Goal: Task Accomplishment & Management: Use online tool/utility

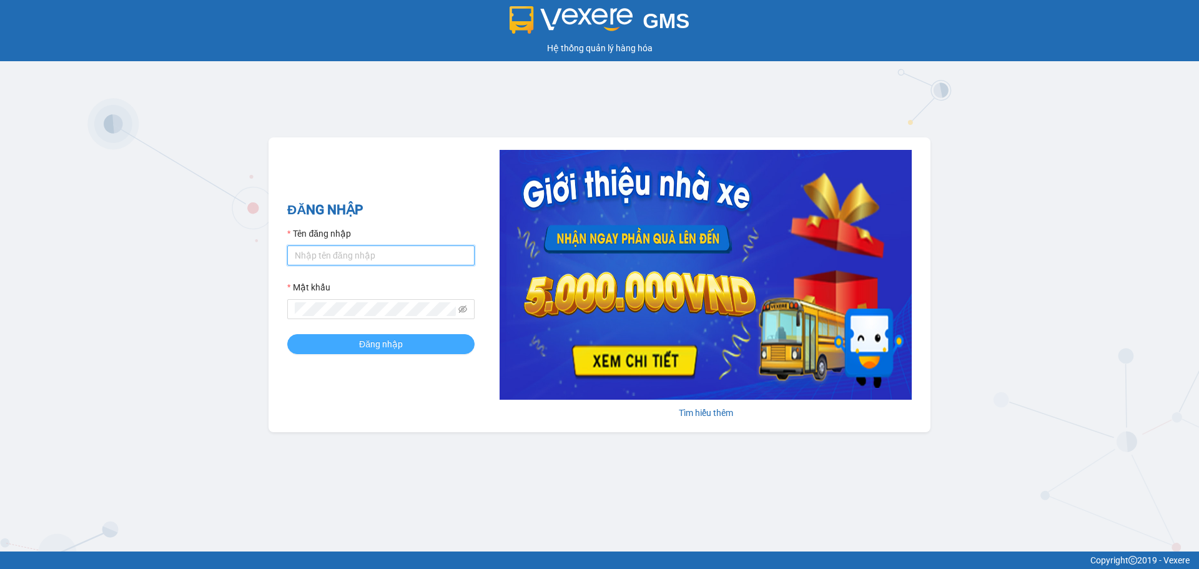
type input "hanghoatanchau.hiepthanh"
click at [407, 339] on button "Đăng nhập" at bounding box center [380, 344] width 187 height 20
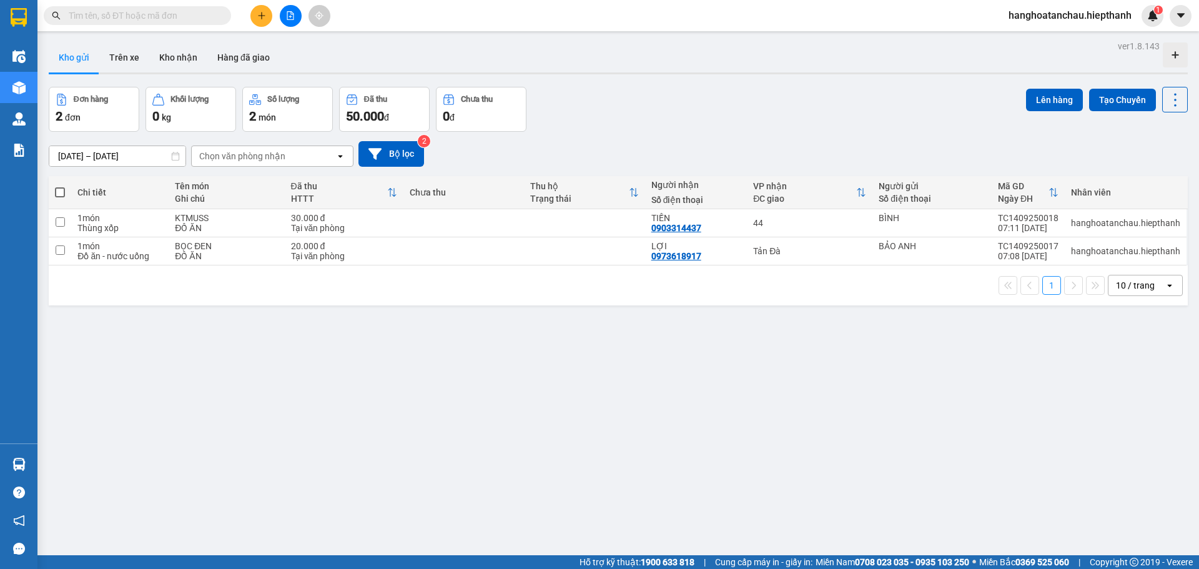
click at [154, 12] on input "text" at bounding box center [142, 16] width 147 height 14
type input "9"
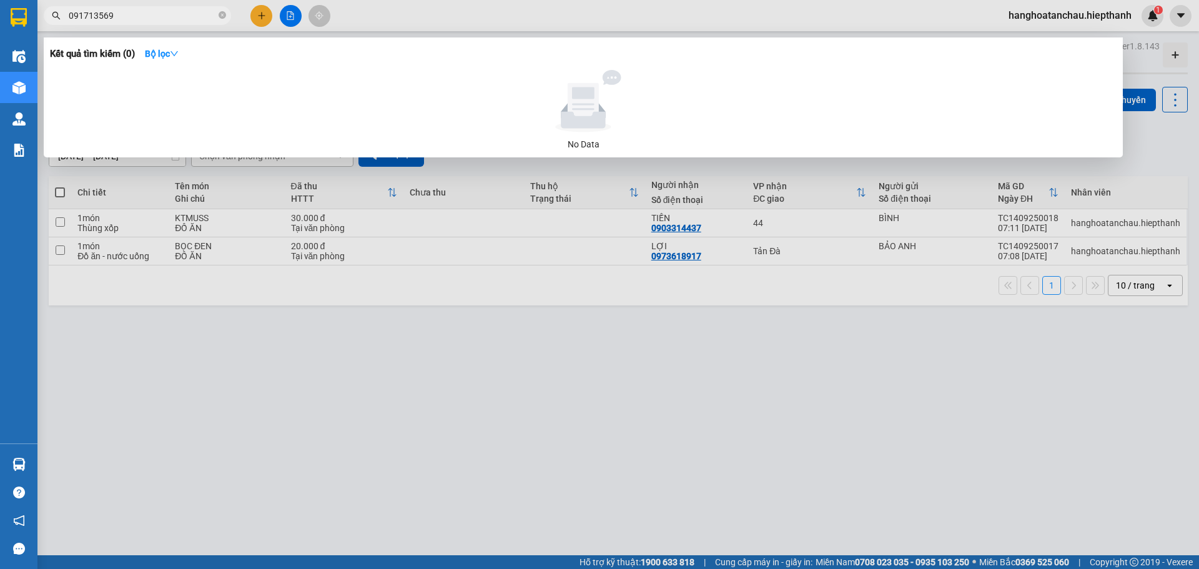
type input "0917135698"
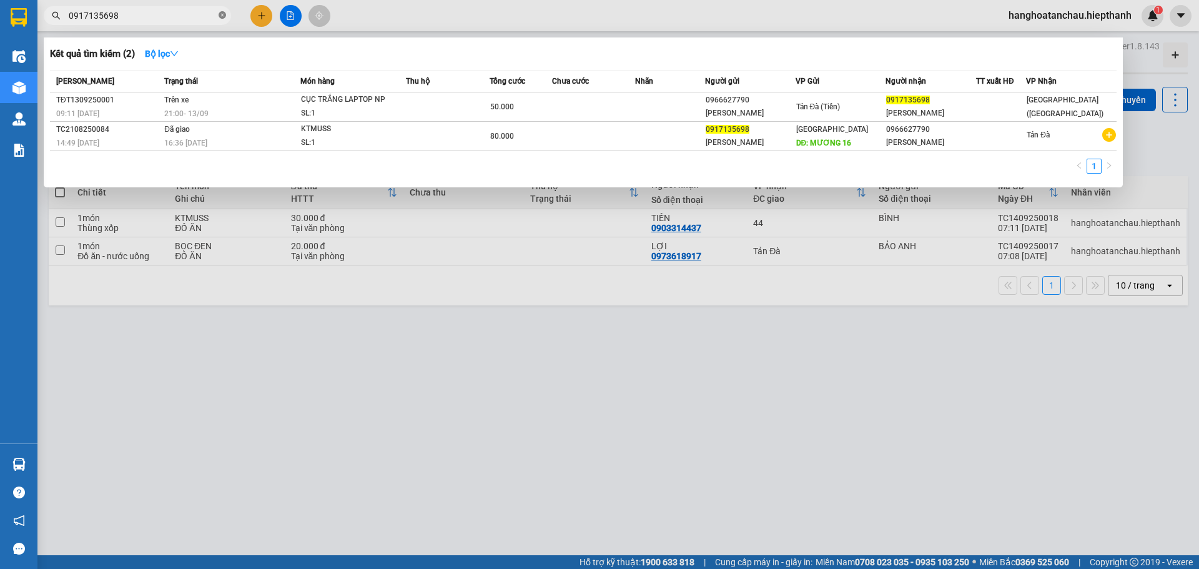
click at [224, 13] on icon "close-circle" at bounding box center [222, 14] width 7 height 7
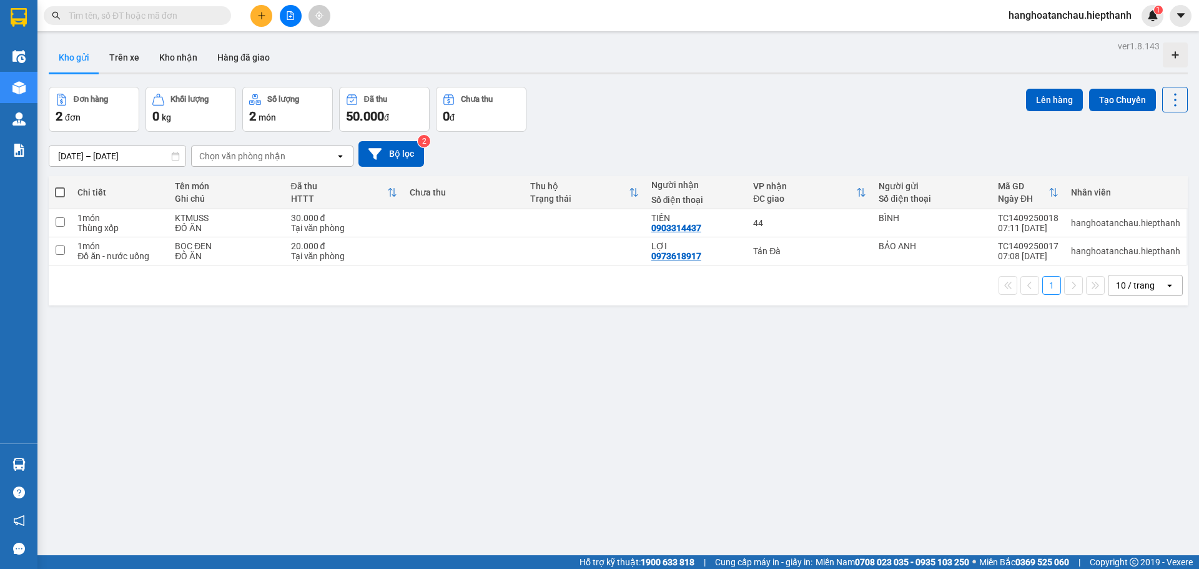
click at [765, 114] on div "Đơn hàng 2 đơn Khối lượng 0 kg Số lượng 2 món Đã thu 50.000 đ Chưa thu 0 đ Lên …" at bounding box center [618, 109] width 1139 height 45
click at [286, 17] on icon "file-add" at bounding box center [290, 15] width 9 height 9
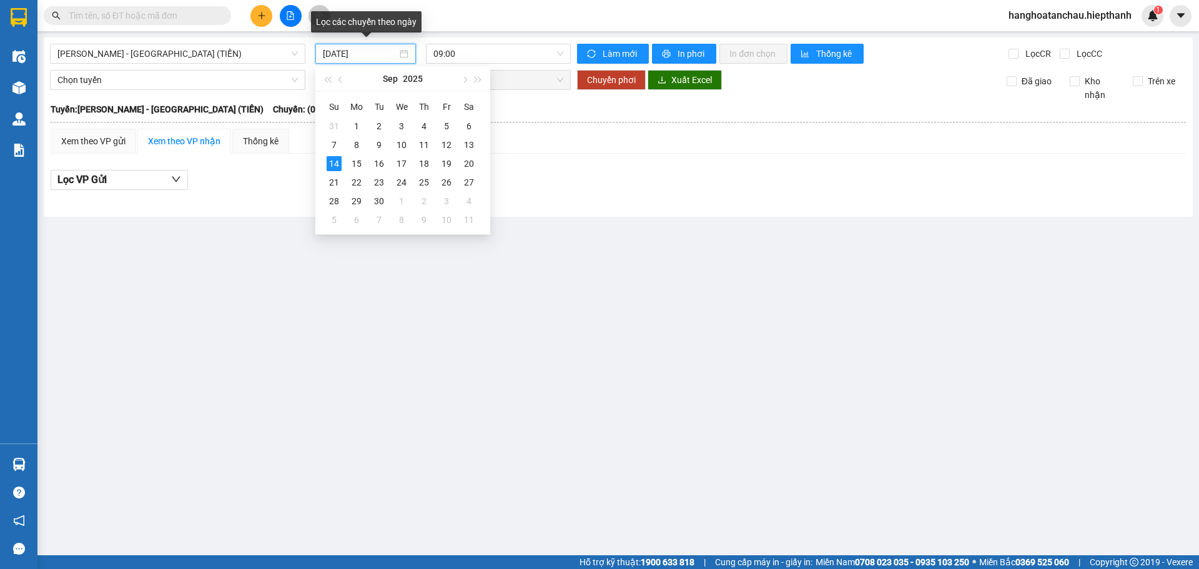
click at [394, 56] on input "[DATE]" at bounding box center [360, 54] width 74 height 14
click at [466, 148] on div "13" at bounding box center [468, 144] width 15 height 15
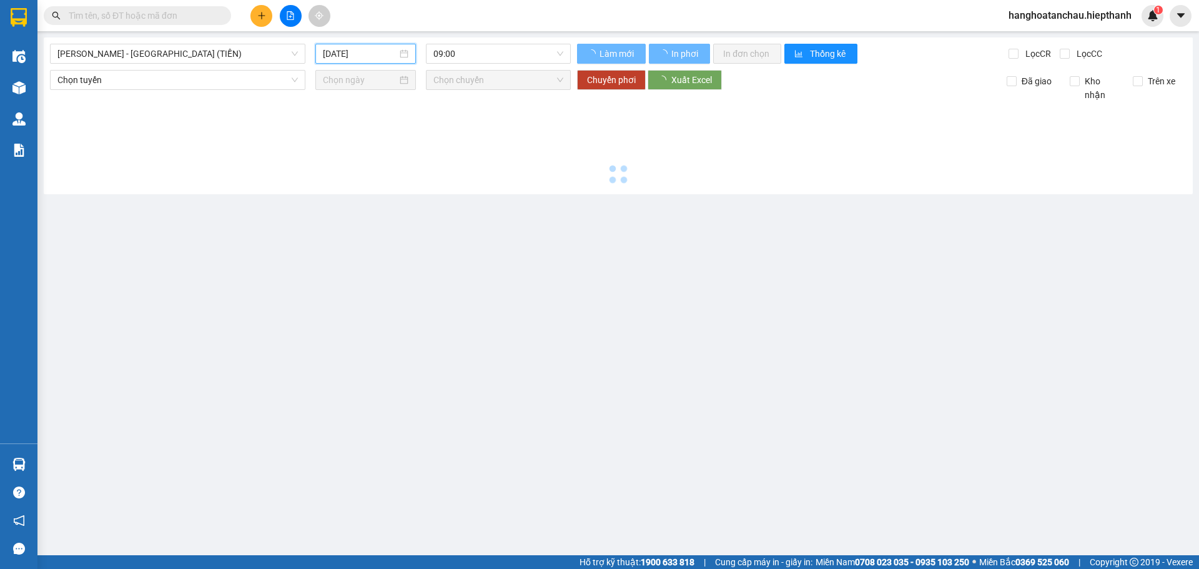
type input "[DATE]"
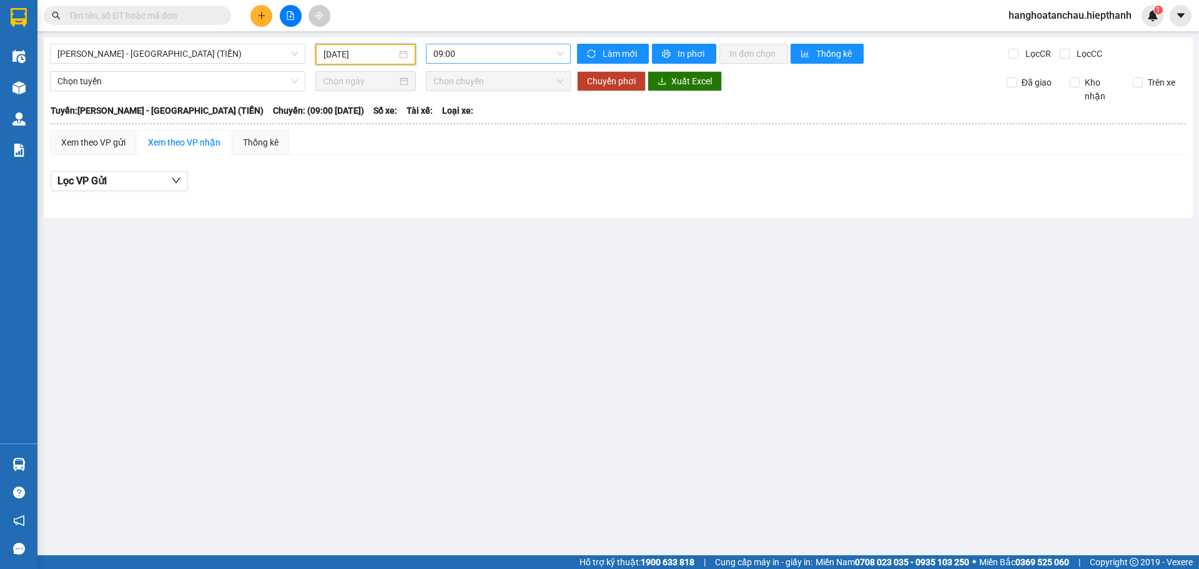
drag, startPoint x: 487, startPoint y: 53, endPoint x: 483, endPoint y: 63, distance: 10.9
click at [486, 56] on span "09:00" at bounding box center [498, 53] width 130 height 19
click at [457, 138] on div "21:00" at bounding box center [481, 139] width 97 height 14
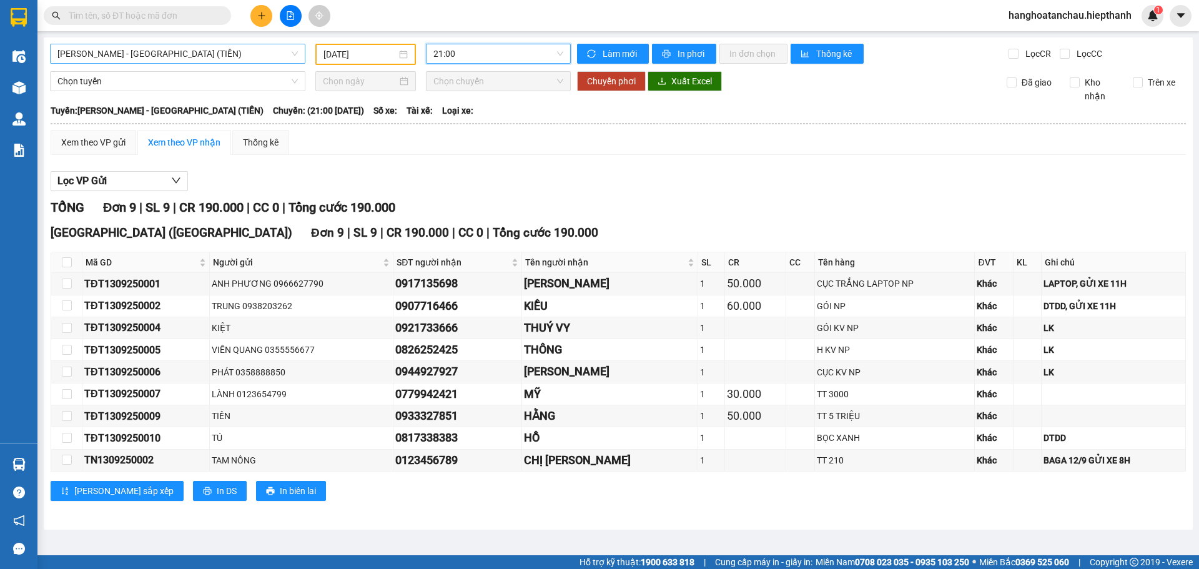
click at [210, 57] on span "[PERSON_NAME] - [GEOGRAPHIC_DATA] (TIỀN)" at bounding box center [177, 53] width 240 height 19
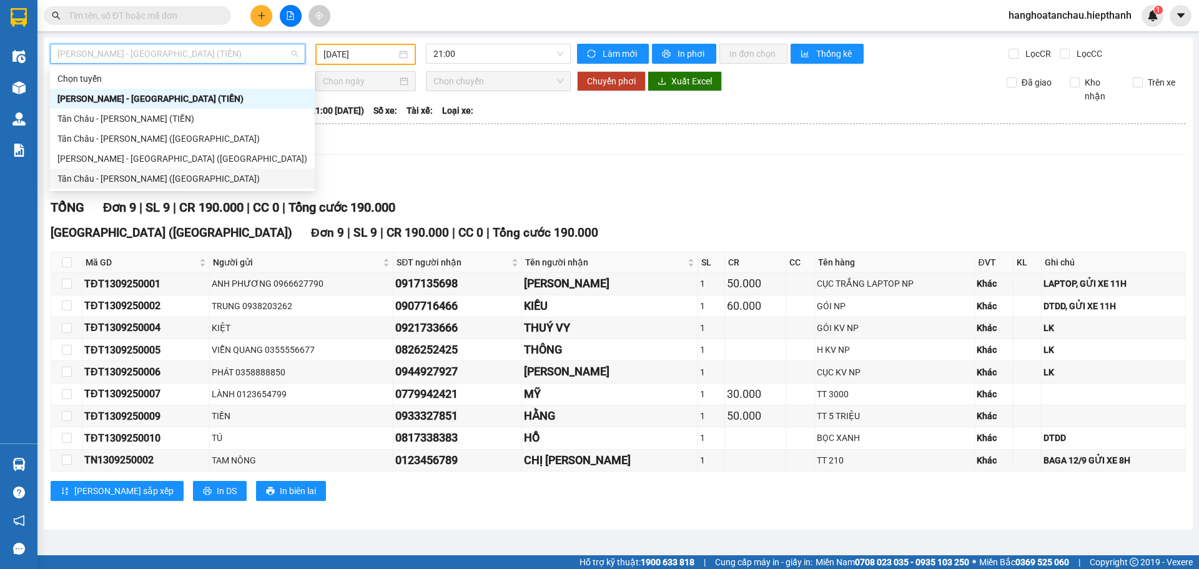
click at [80, 175] on div "Tân Châu - [PERSON_NAME] ([GEOGRAPHIC_DATA])" at bounding box center [182, 179] width 250 height 14
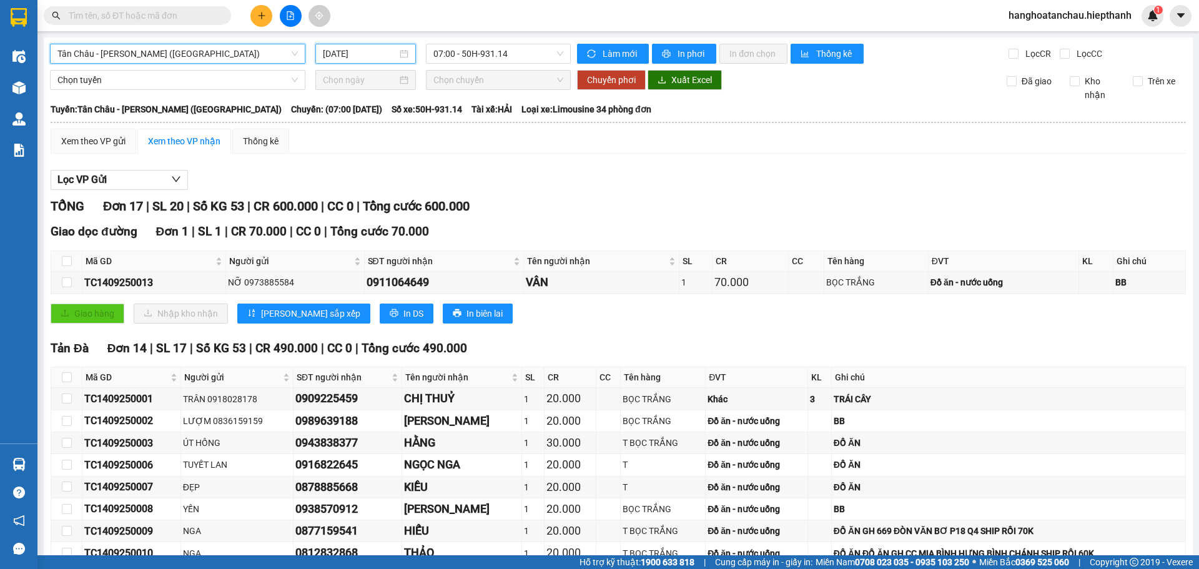
click at [370, 57] on input "[DATE]" at bounding box center [360, 54] width 74 height 14
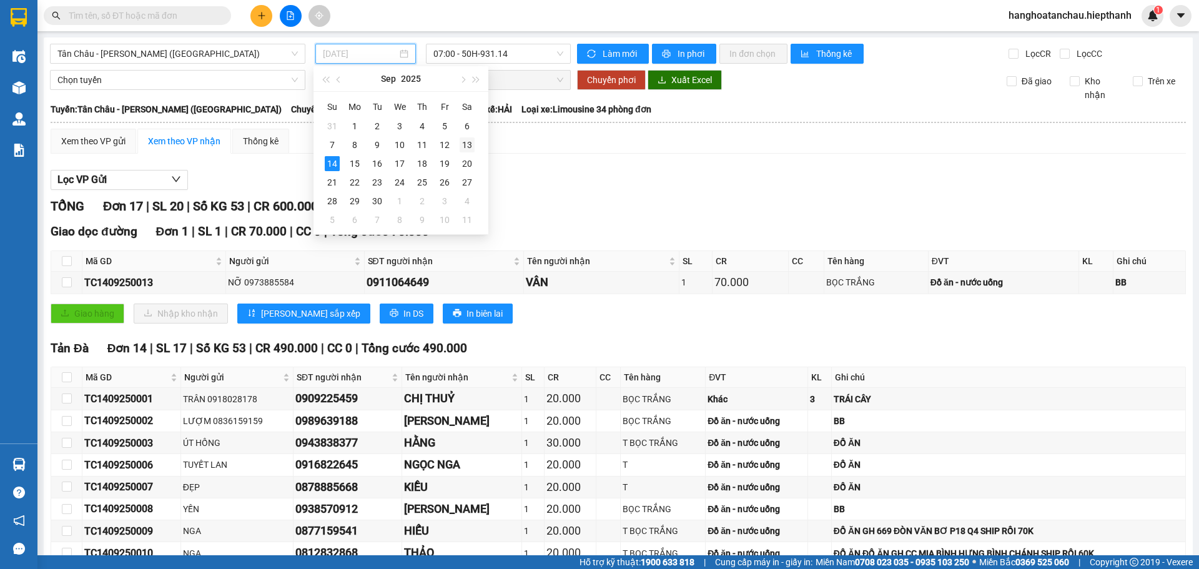
click at [467, 143] on div "13" at bounding box center [466, 144] width 15 height 15
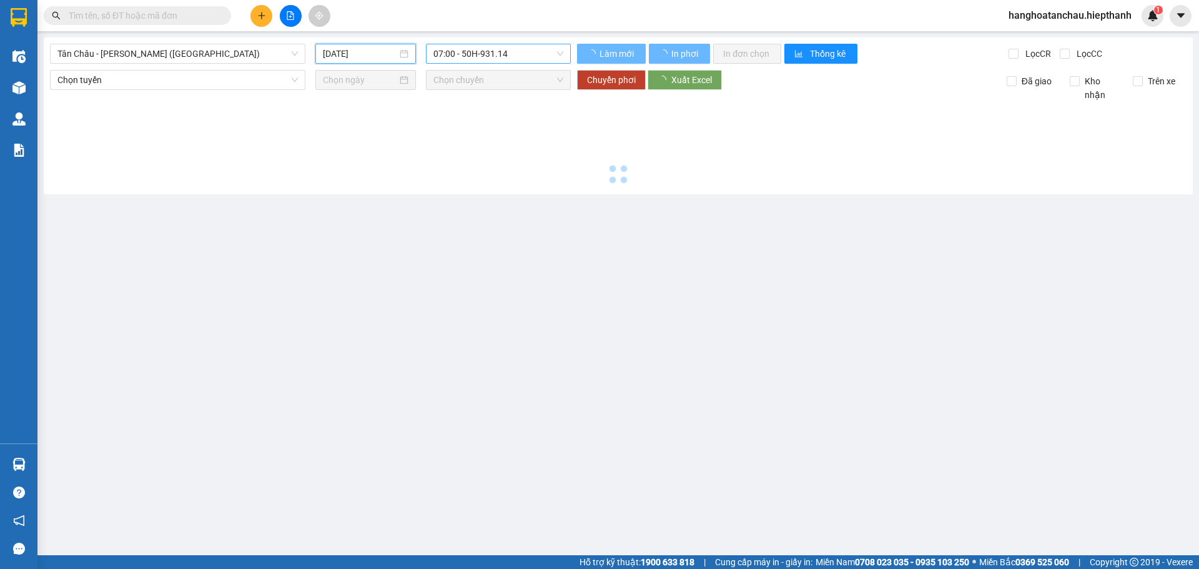
type input "[DATE]"
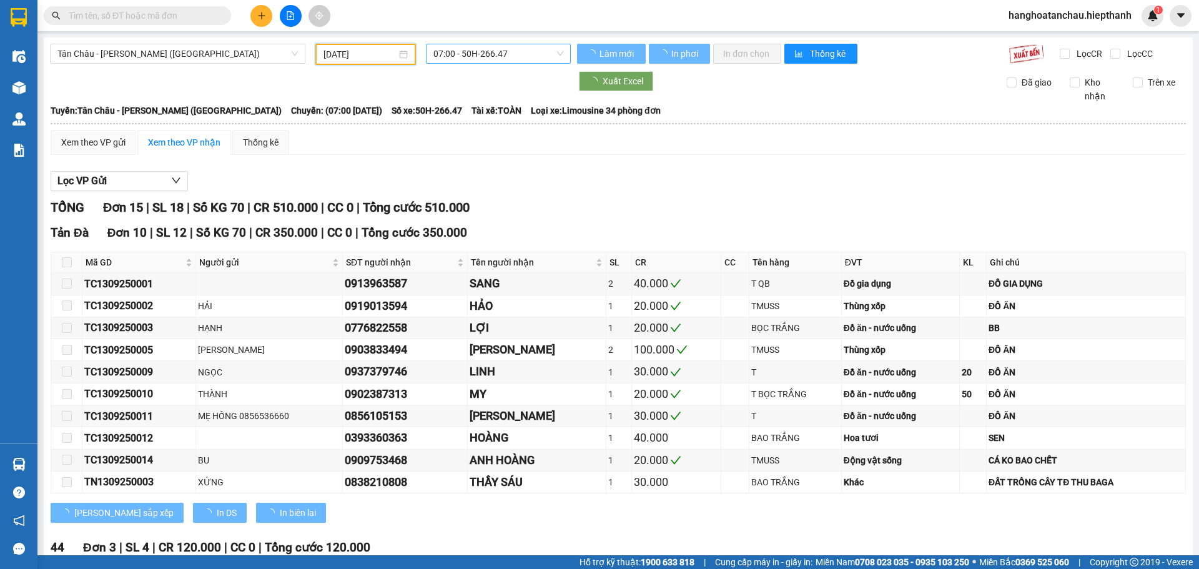
click at [509, 46] on span "07:00 - 50H-266.47" at bounding box center [498, 53] width 130 height 19
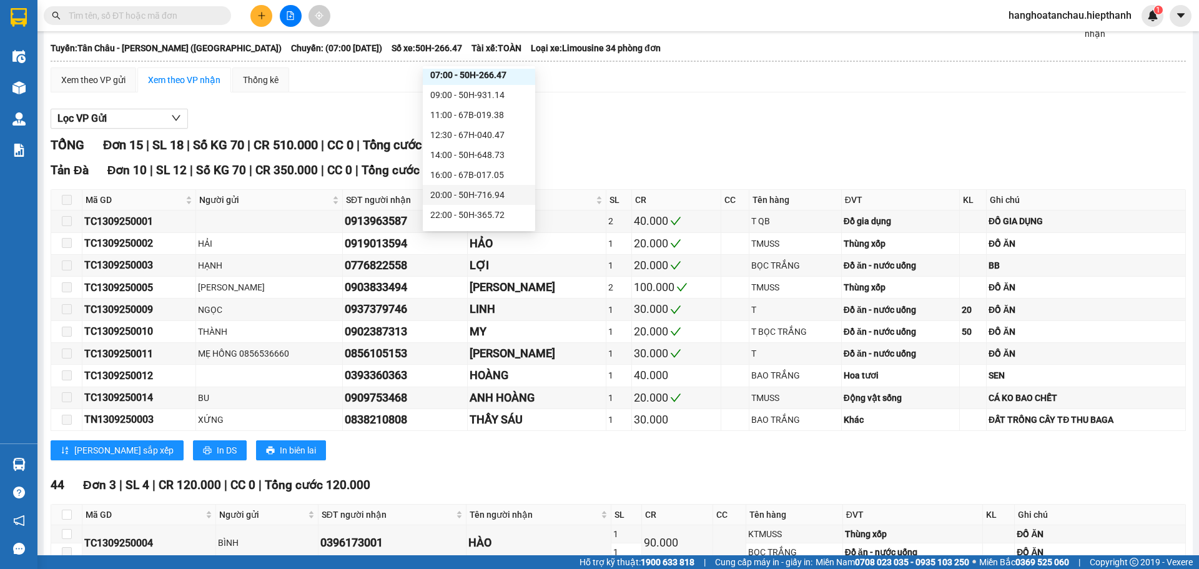
scroll to position [60, 0]
click at [440, 180] on div "22:00 - 50H-365.72" at bounding box center [478, 179] width 97 height 14
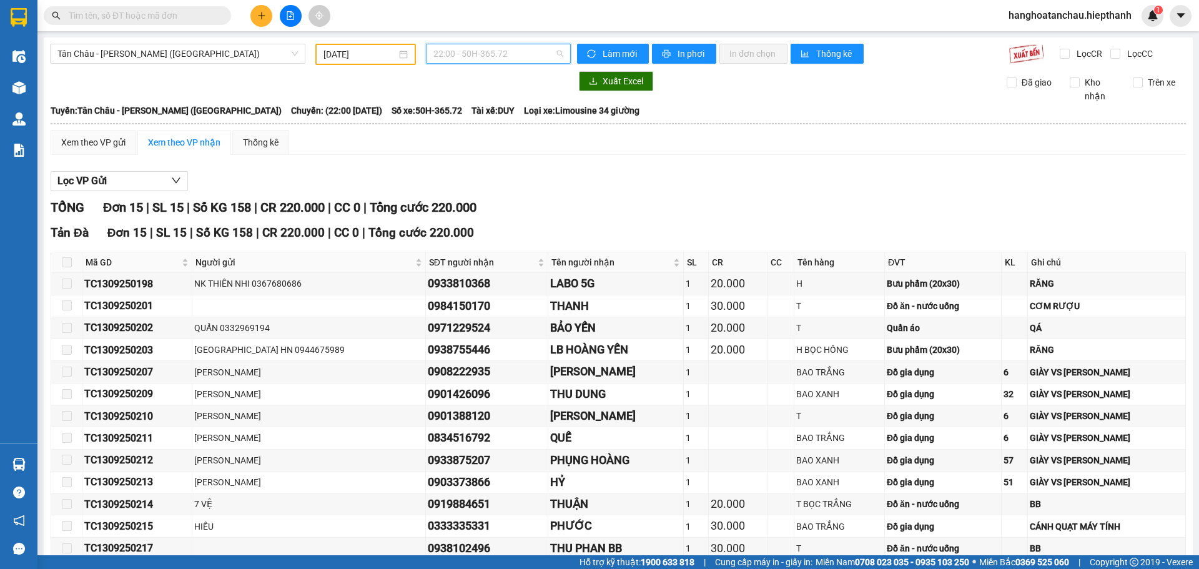
click at [513, 59] on span "22:00 - 50H-365.72" at bounding box center [498, 53] width 130 height 19
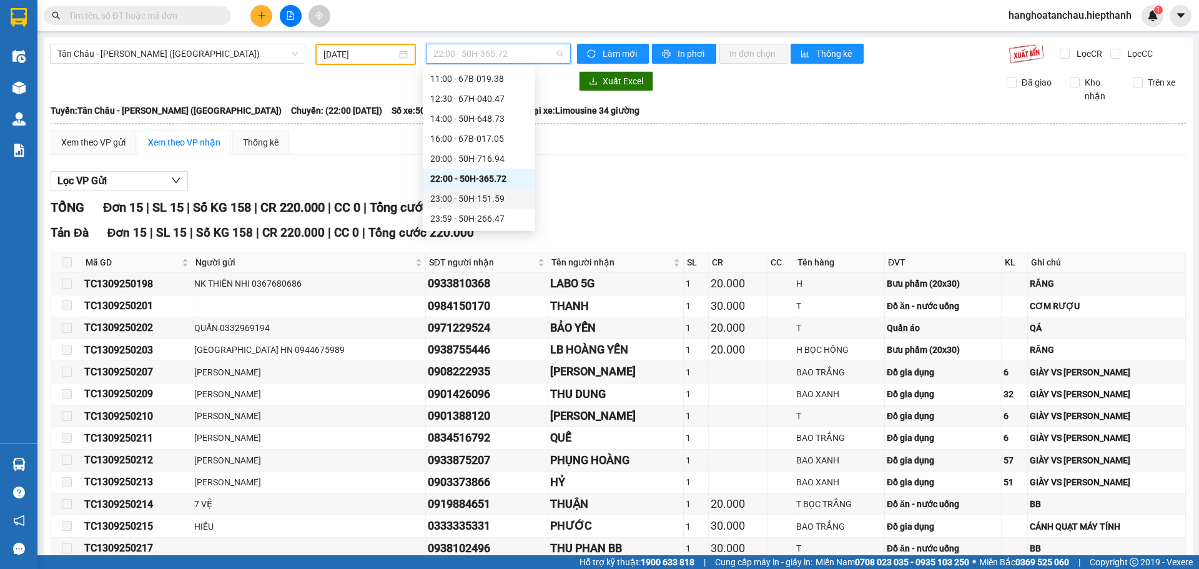
click at [443, 203] on div "23:00 - 50H-151.59" at bounding box center [478, 199] width 97 height 14
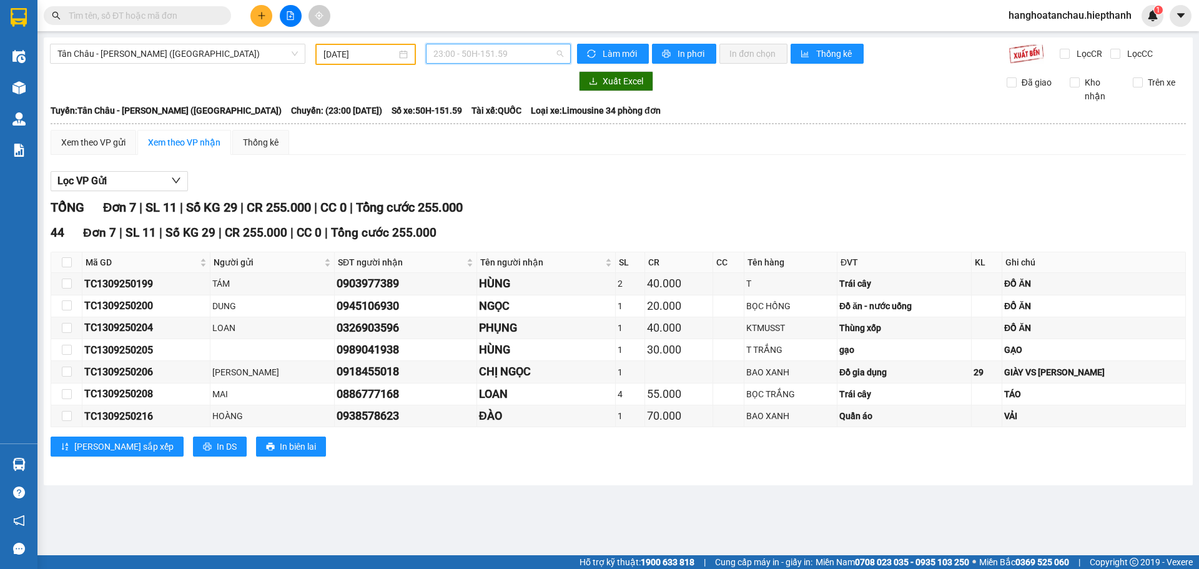
click at [486, 47] on span "23:00 - 50H-151.59" at bounding box center [498, 53] width 130 height 19
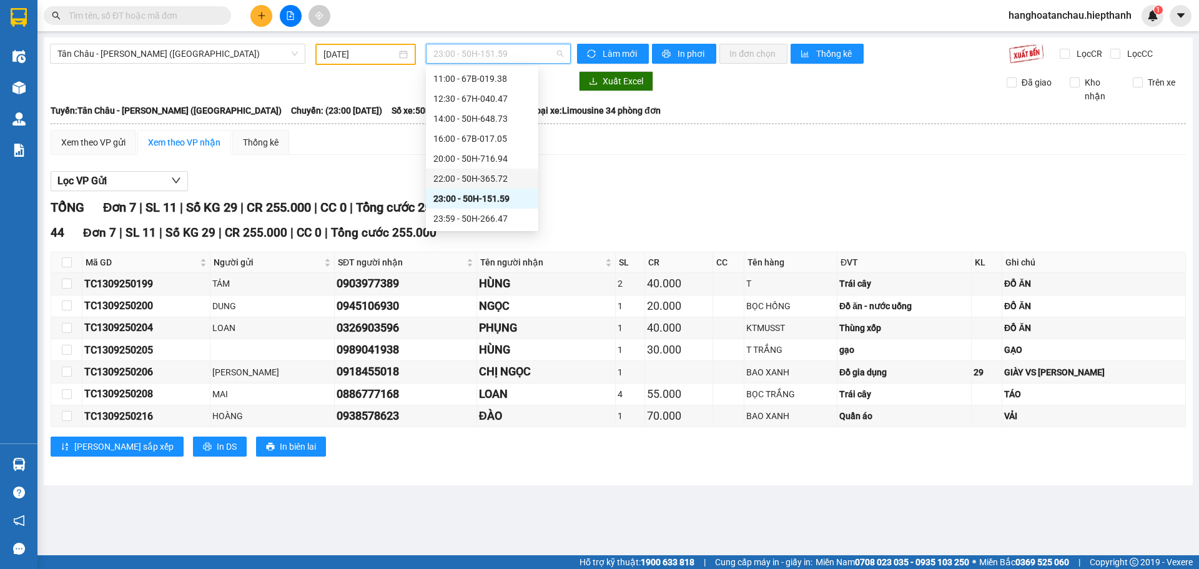
click at [442, 178] on div "22:00 - 50H-365.72" at bounding box center [481, 179] width 97 height 14
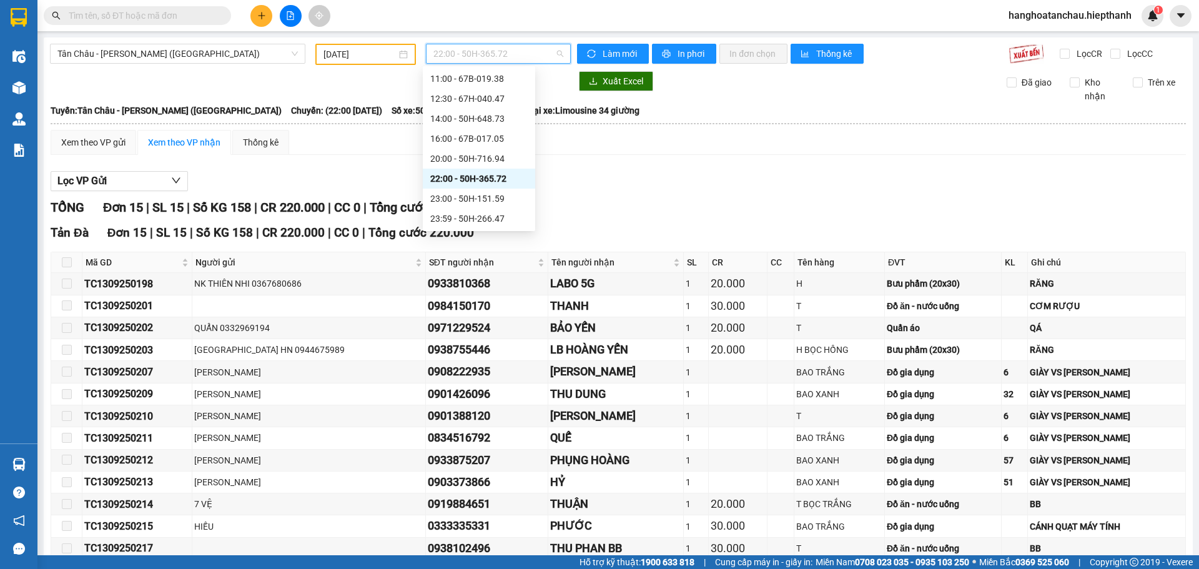
click at [518, 54] on span "22:00 - 50H-365.72" at bounding box center [498, 53] width 130 height 19
click at [445, 199] on div "23:00 - 50H-151.59" at bounding box center [478, 199] width 97 height 14
